Goal: Information Seeking & Learning: Learn about a topic

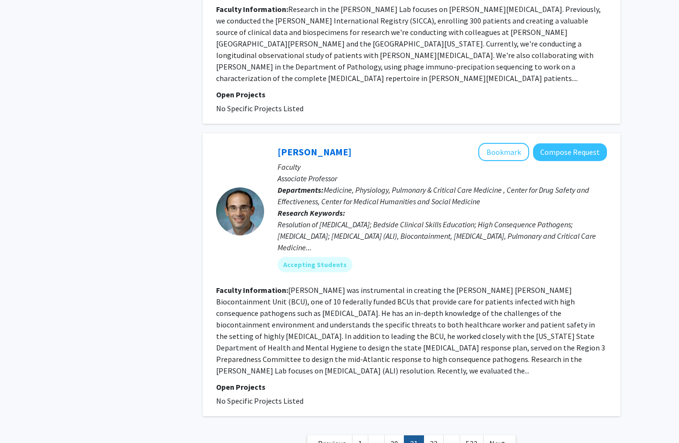
scroll to position [2183, 0]
click at [428, 436] on link "22" at bounding box center [433, 444] width 20 height 17
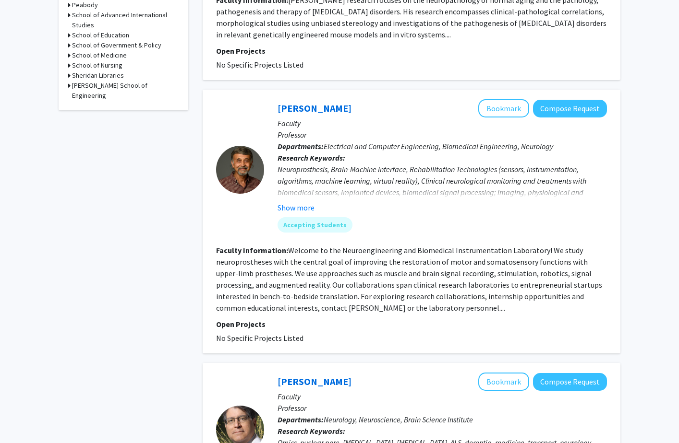
scroll to position [478, 0]
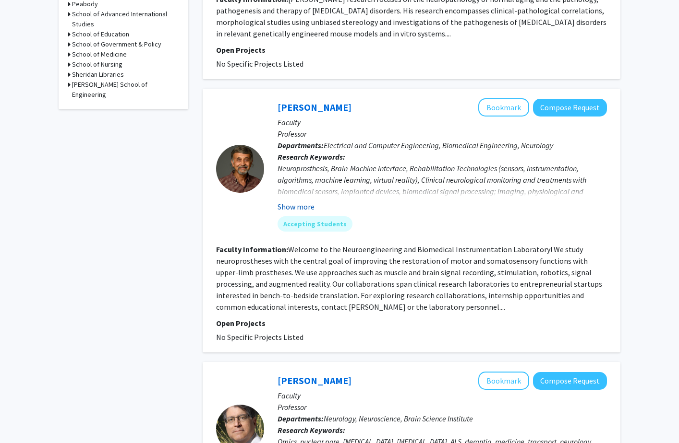
click at [306, 208] on button "Show more" at bounding box center [295, 207] width 37 height 12
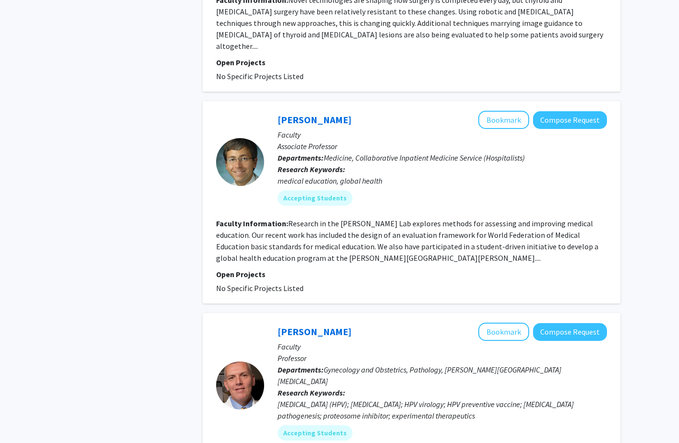
scroll to position [2122, 0]
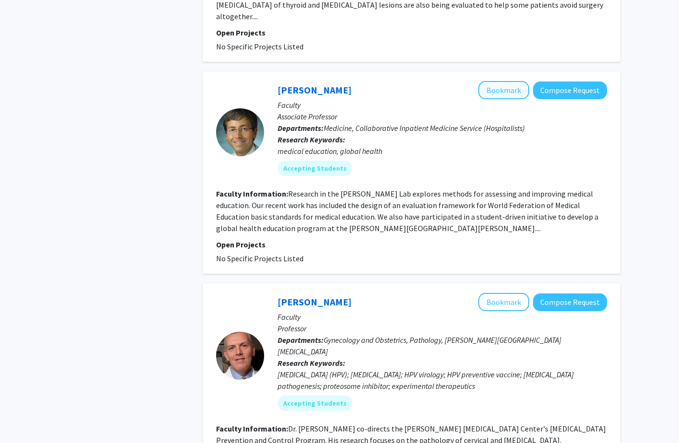
click at [496, 81] on button "Bookmark" at bounding box center [503, 90] width 51 height 18
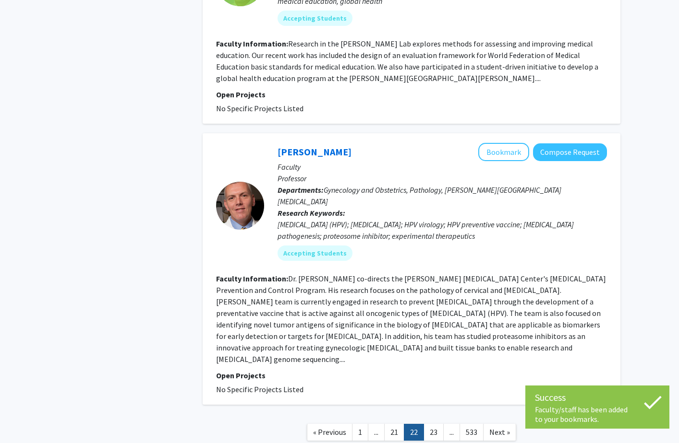
scroll to position [2271, 0]
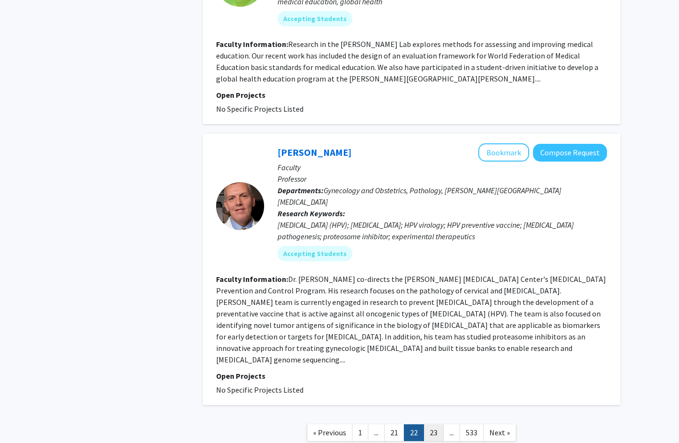
click at [427, 425] on link "23" at bounding box center [433, 433] width 20 height 17
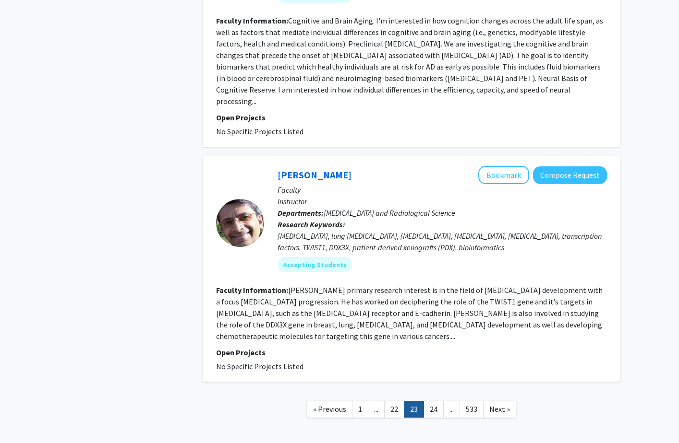
scroll to position [2298, 0]
click at [437, 402] on link "24" at bounding box center [433, 410] width 20 height 17
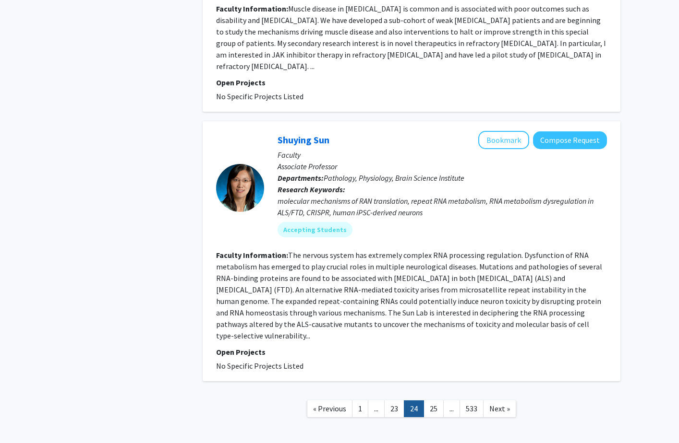
scroll to position [2175, 0]
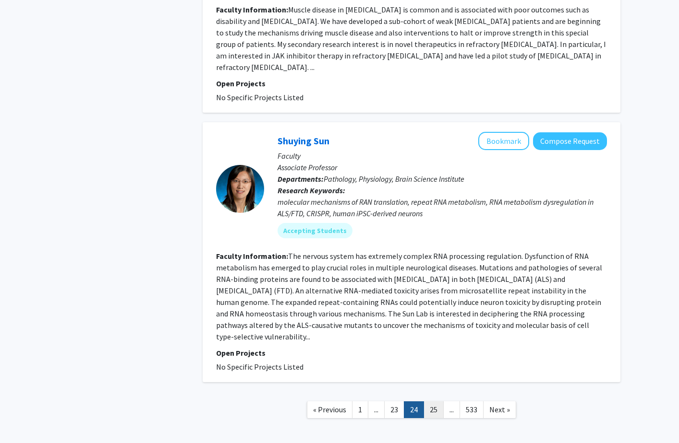
click at [437, 402] on link "25" at bounding box center [433, 410] width 20 height 17
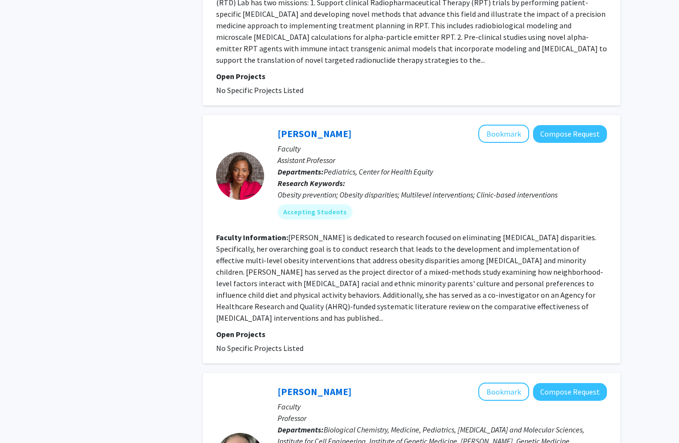
scroll to position [1972, 0]
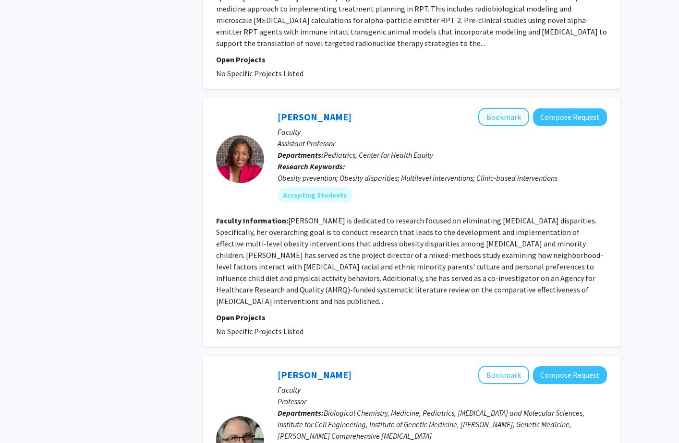
click at [496, 108] on button "Bookmark" at bounding box center [503, 117] width 51 height 18
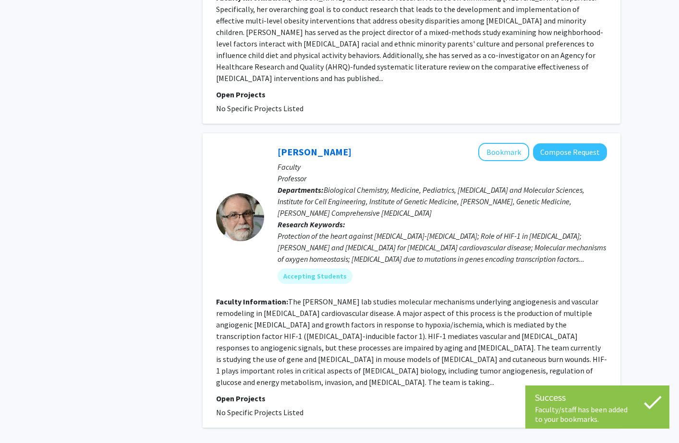
scroll to position [2195, 0]
